Goal: Information Seeking & Learning: Learn about a topic

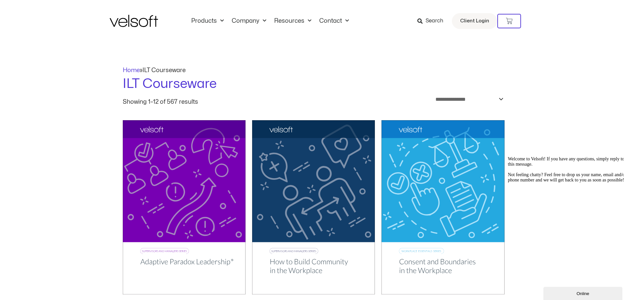
click at [135, 24] on img at bounding box center [134, 21] width 48 height 12
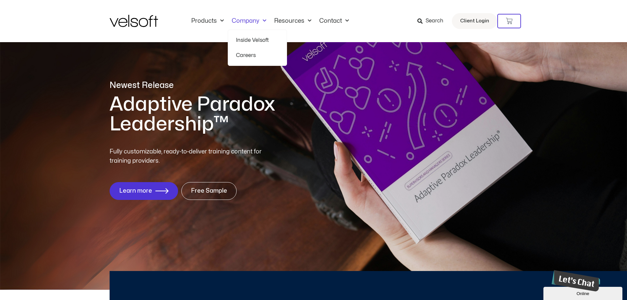
click at [245, 37] on link "Inside Velsoft" at bounding box center [257, 40] width 43 height 15
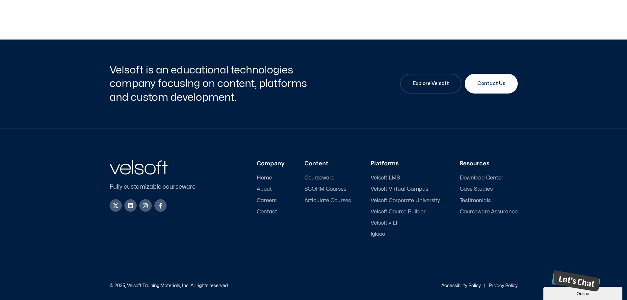
scroll to position [2171, 0]
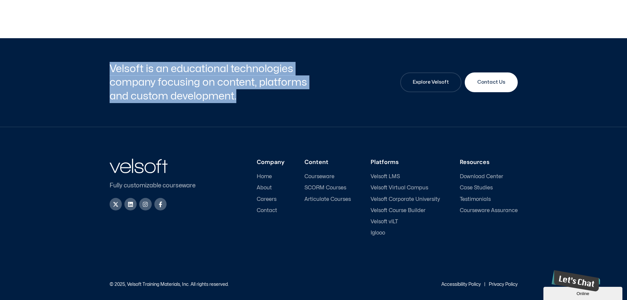
drag, startPoint x: 111, startPoint y: 80, endPoint x: 198, endPoint y: 108, distance: 91.0
click at [236, 103] on h2 "Velsoft is an educational technologies company focusing on content, platforms a…" at bounding box center [211, 82] width 202 height 41
copy h2 "Velsoft is an educational technologies company focusing on content, platforms a…"
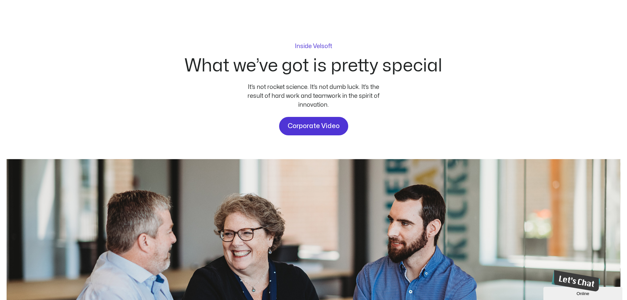
scroll to position [0, 0]
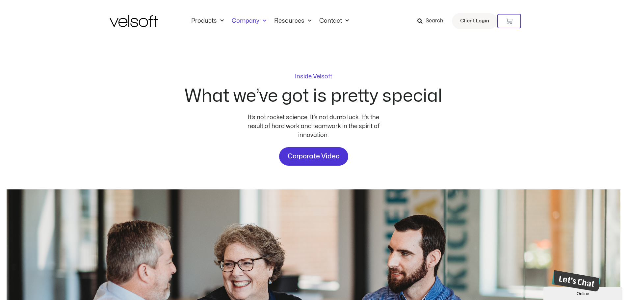
click at [136, 24] on img at bounding box center [134, 21] width 48 height 12
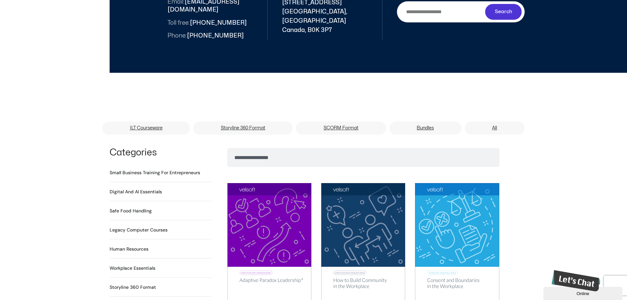
scroll to position [329, 0]
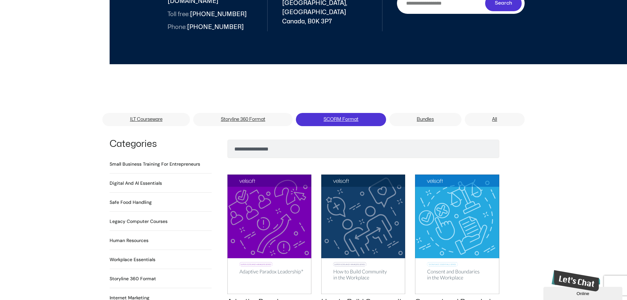
click at [333, 113] on link "SCORM Format" at bounding box center [341, 119] width 90 height 13
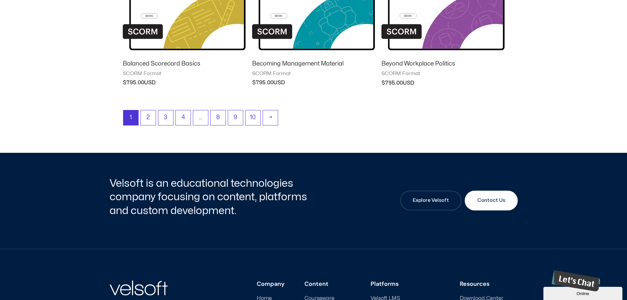
scroll to position [691, 0]
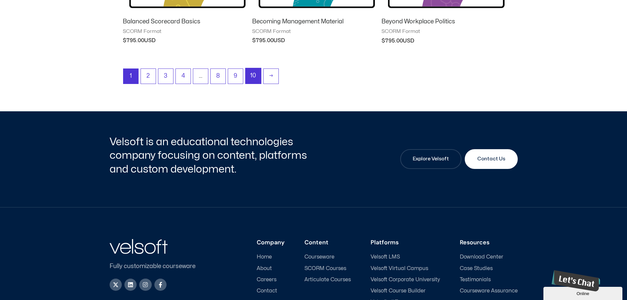
click at [252, 73] on link "10" at bounding box center [252, 75] width 15 height 15
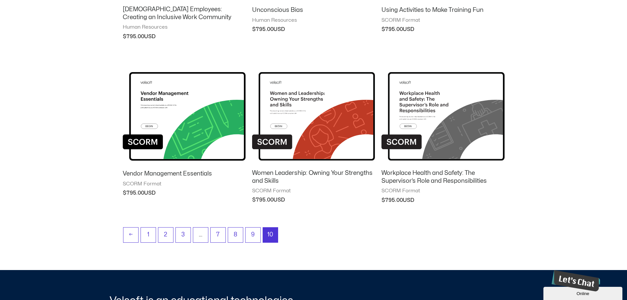
scroll to position [395, 0]
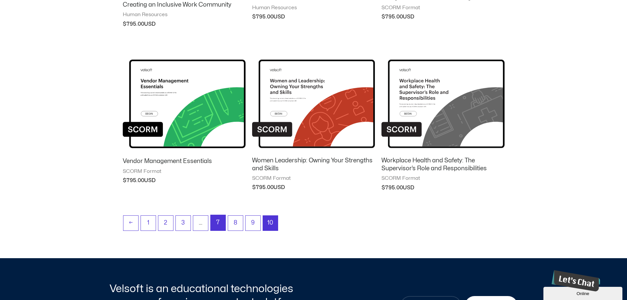
click at [216, 219] on link "7" at bounding box center [217, 222] width 15 height 15
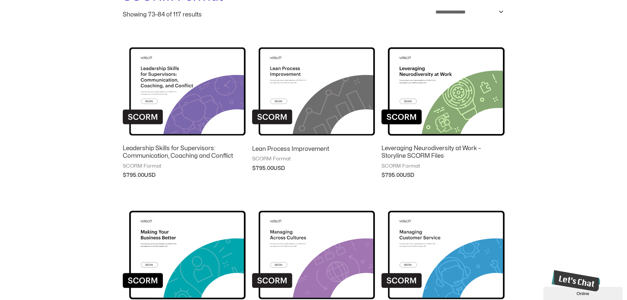
scroll to position [66, 0]
